Goal: Information Seeking & Learning: Find specific page/section

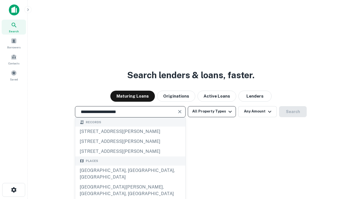
click at [130, 182] on div "[GEOGRAPHIC_DATA], [GEOGRAPHIC_DATA], [GEOGRAPHIC_DATA]" at bounding box center [130, 174] width 110 height 17
click at [212, 111] on button "All Property Types" at bounding box center [212, 111] width 48 height 11
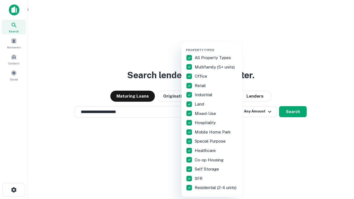
type input "**********"
click at [216, 46] on button "button" at bounding box center [216, 46] width 61 height 0
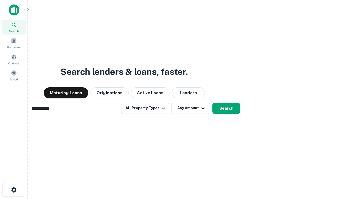
scroll to position [9, 0]
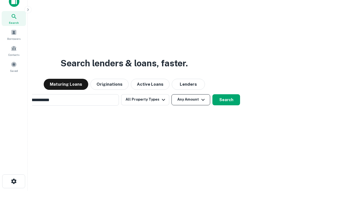
click at [172, 94] on button "Any Amount" at bounding box center [191, 99] width 39 height 11
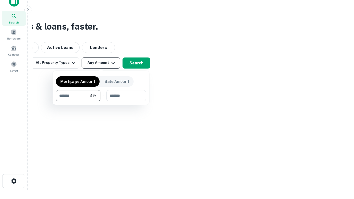
type input "*******"
click at [101, 101] on button "button" at bounding box center [101, 101] width 90 height 0
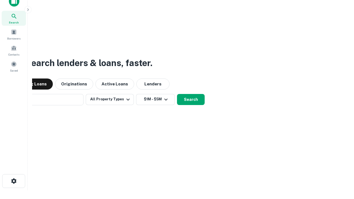
scroll to position [9, 0]
click at [177, 94] on button "Search" at bounding box center [191, 99] width 28 height 11
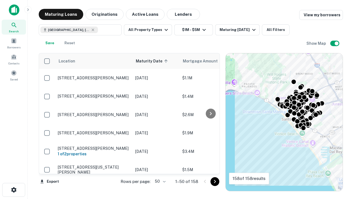
click at [159, 181] on body "Search Borrowers Contacts Saved Maturing Loans Originations Active Loans Lender…" at bounding box center [177, 99] width 354 height 199
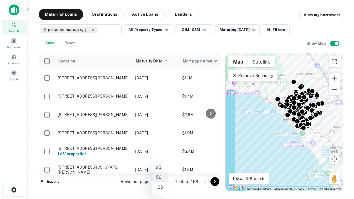
click at [160, 168] on li "25" at bounding box center [160, 168] width 16 height 10
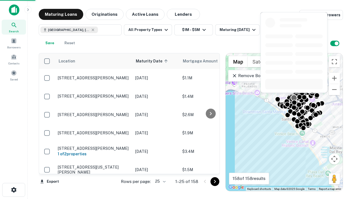
click at [215, 181] on icon "Go to next page" at bounding box center [215, 181] width 7 height 7
